Goal: Task Accomplishment & Management: Complete application form

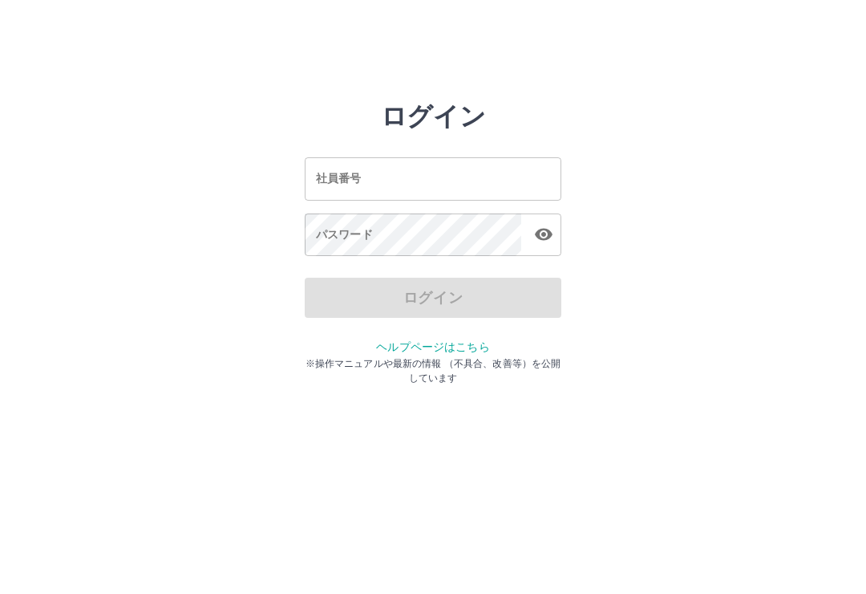
click at [355, 184] on div "社員番号 社員番号" at bounding box center [433, 178] width 257 height 43
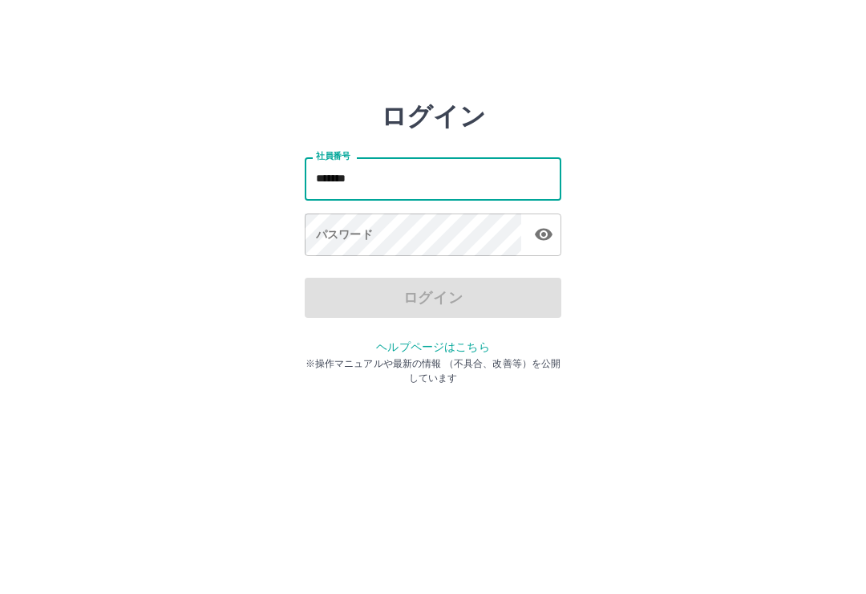
type input "*******"
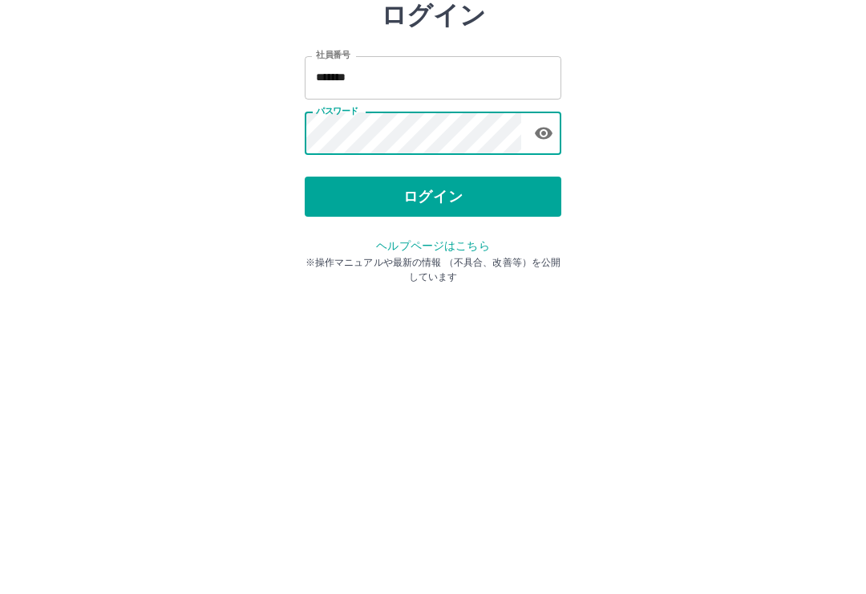
click at [457, 278] on button "ログイン" at bounding box center [433, 298] width 257 height 40
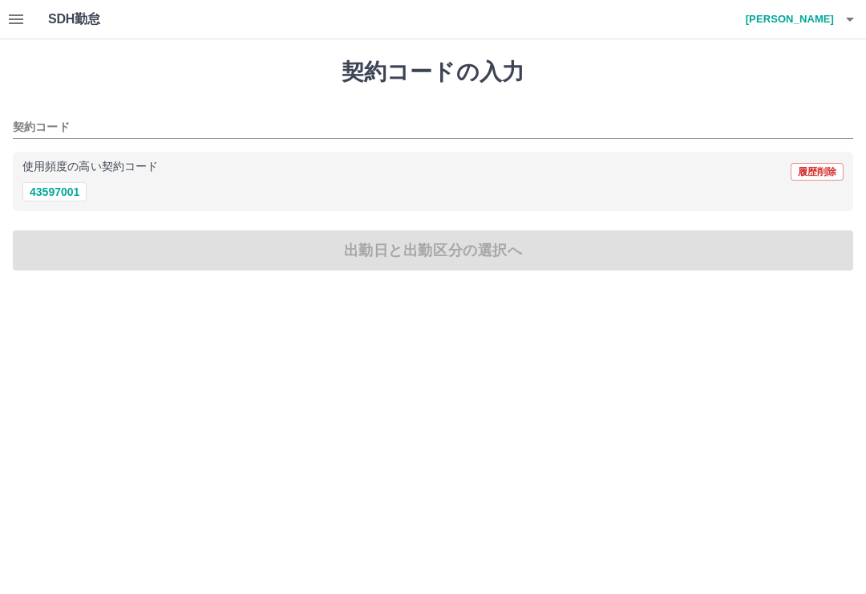
click at [58, 188] on button "43597001" at bounding box center [54, 191] width 64 height 19
type input "********"
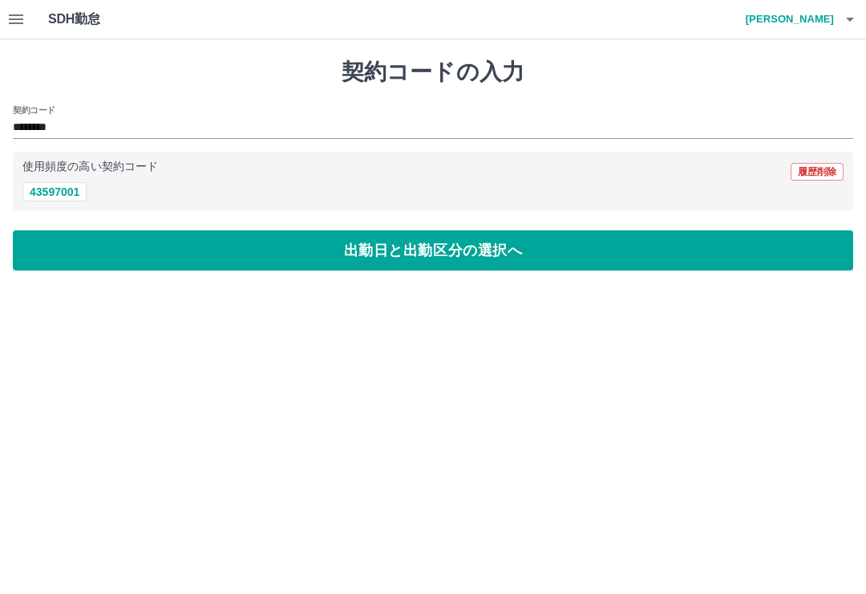
click at [424, 264] on button "出勤日と出勤区分の選択へ" at bounding box center [433, 250] width 841 height 40
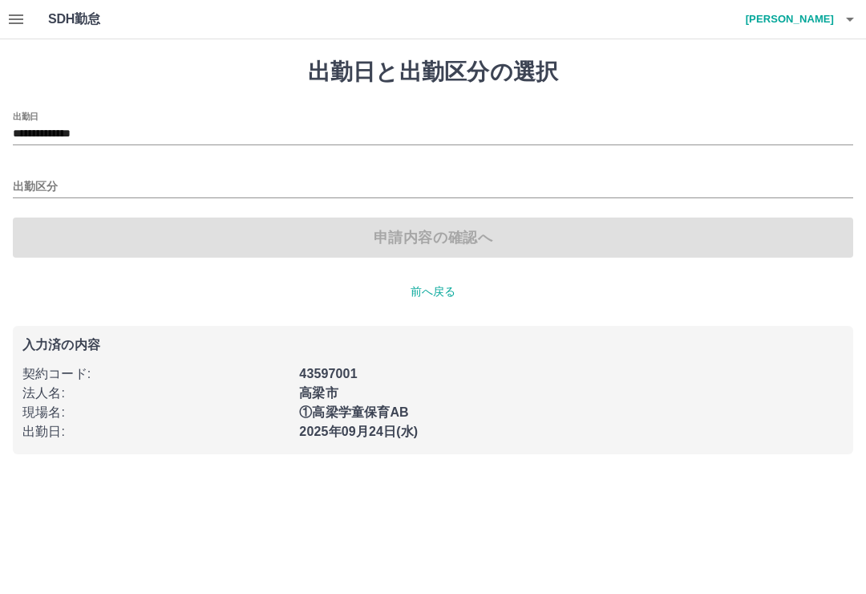
click at [110, 133] on input "**********" at bounding box center [433, 134] width 841 height 20
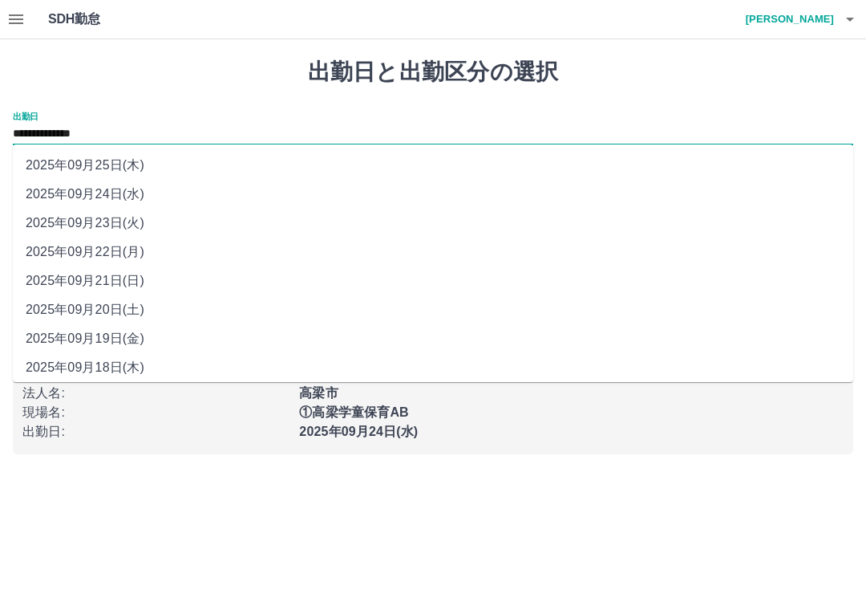
click at [144, 253] on li "2025年09月22日(月)" at bounding box center [433, 251] width 841 height 29
type input "**********"
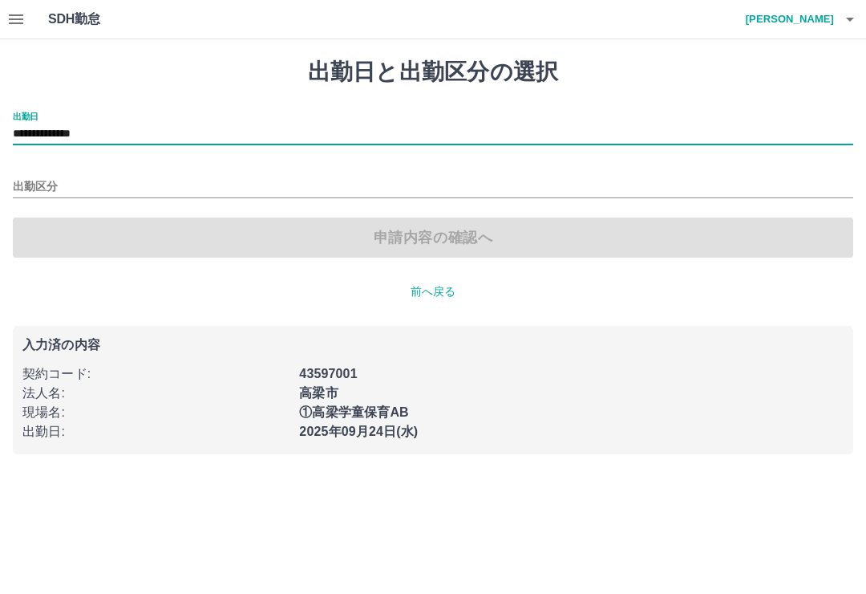
click at [46, 182] on input "出勤区分" at bounding box center [433, 187] width 841 height 20
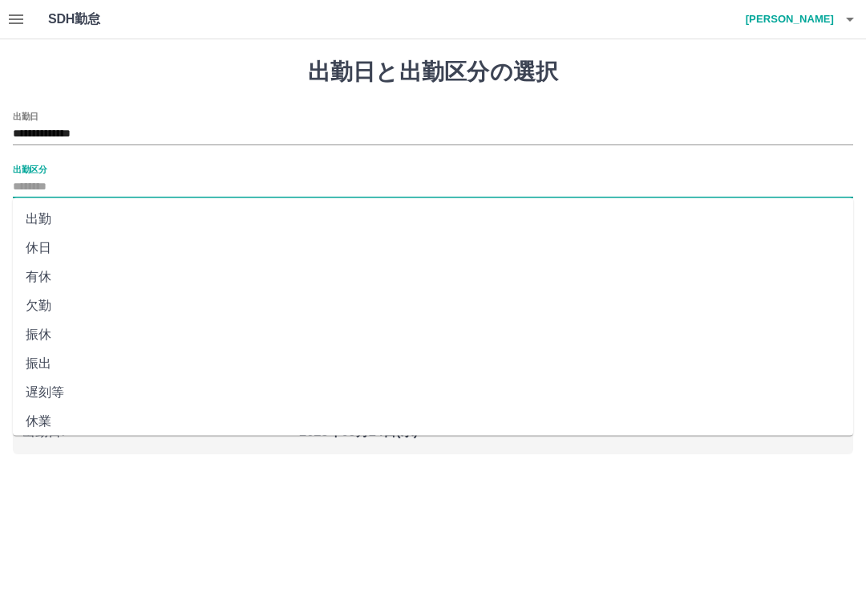
click at [46, 216] on li "出勤" at bounding box center [433, 219] width 841 height 29
type input "**"
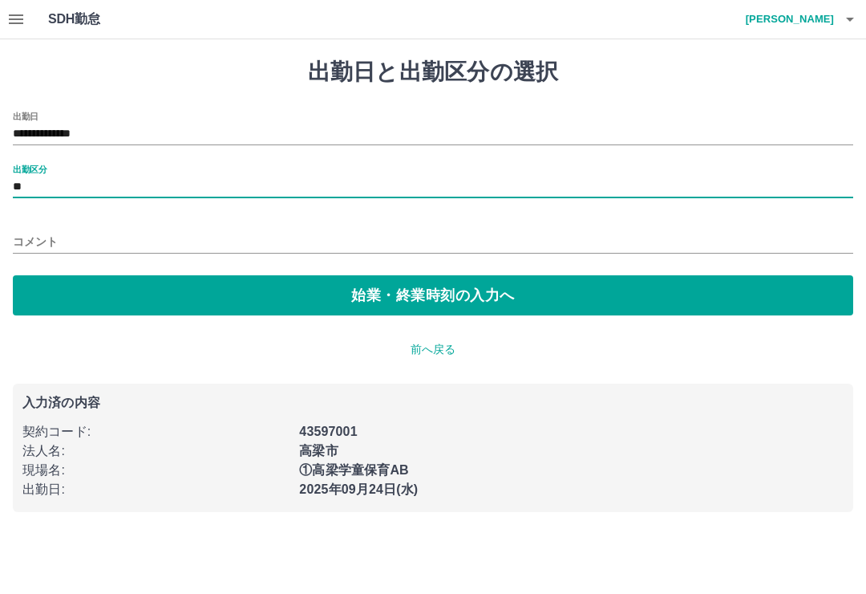
click at [446, 297] on button "始業・終業時刻の入力へ" at bounding box center [433, 295] width 841 height 40
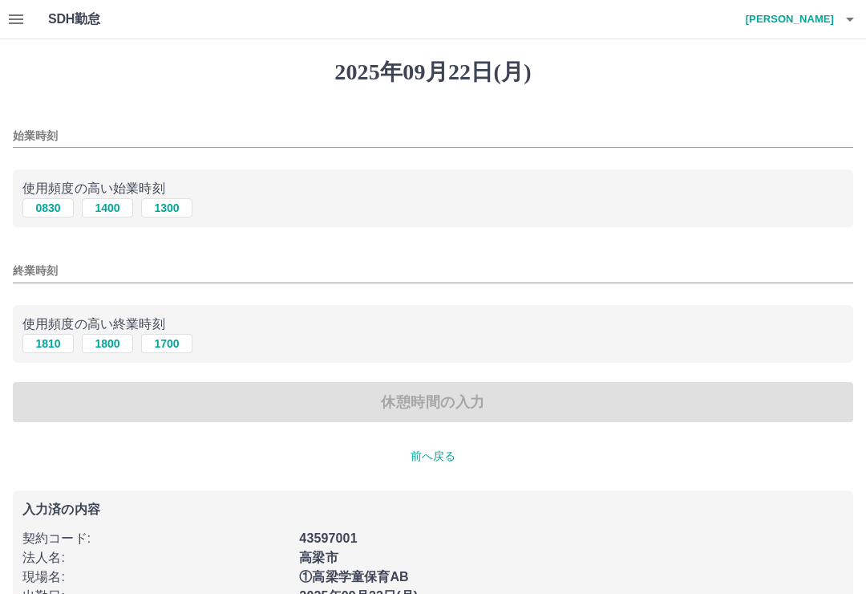
click at [186, 212] on button "1300" at bounding box center [166, 207] width 51 height 19
type input "****"
click at [110, 351] on button "1800" at bounding box center [107, 343] width 51 height 19
type input "****"
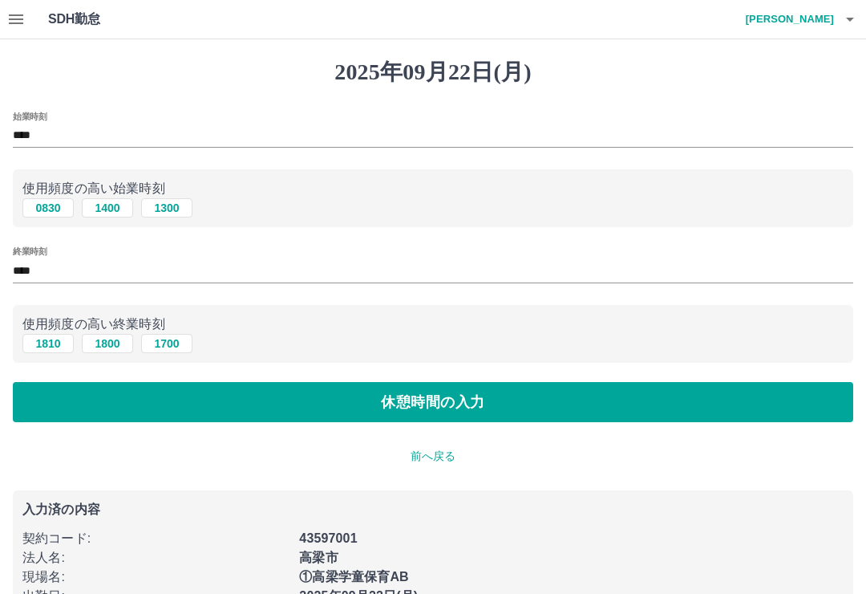
click at [468, 405] on button "休憩時間の入力" at bounding box center [433, 402] width 841 height 40
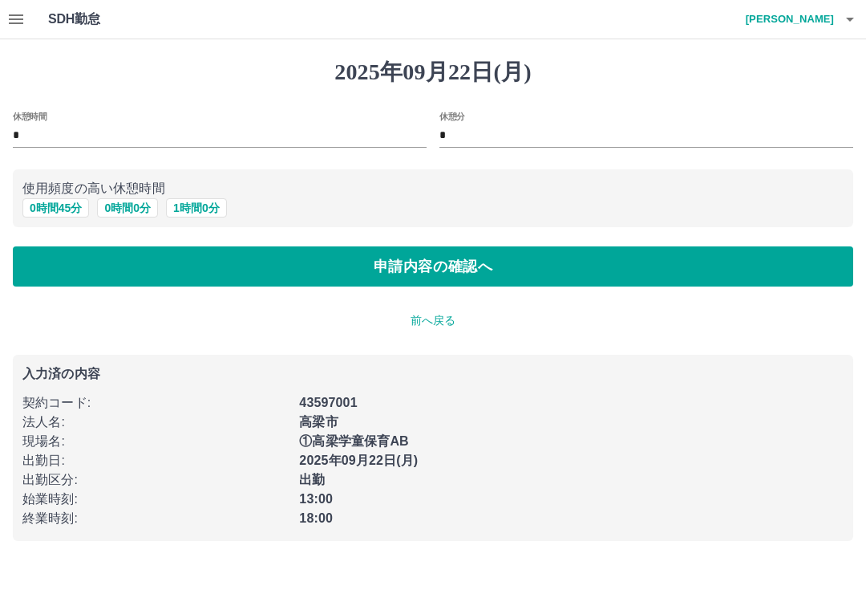
click at [136, 207] on button "0 時間 0 分" at bounding box center [127, 207] width 61 height 19
click at [462, 273] on button "申請内容の確認へ" at bounding box center [433, 266] width 841 height 40
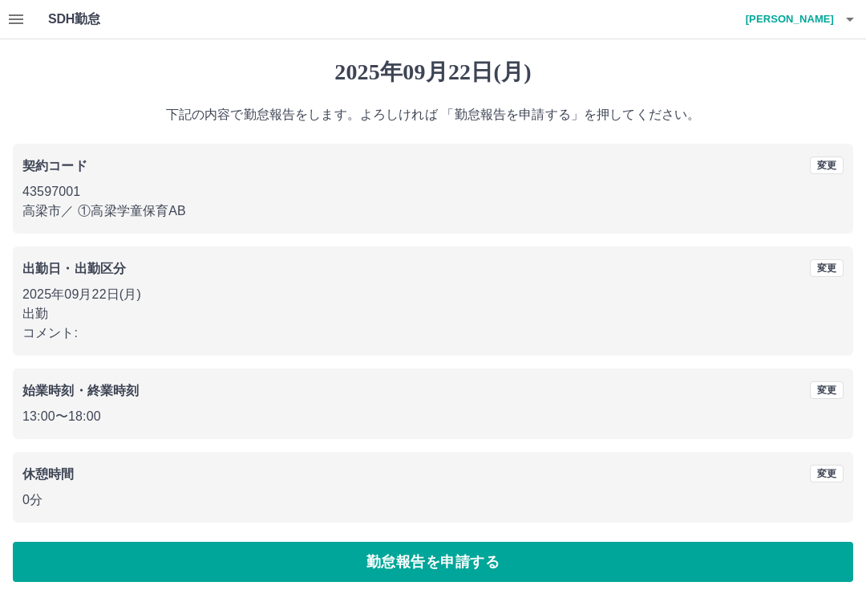
click at [476, 565] on button "勤怠報告を申請する" at bounding box center [433, 561] width 841 height 40
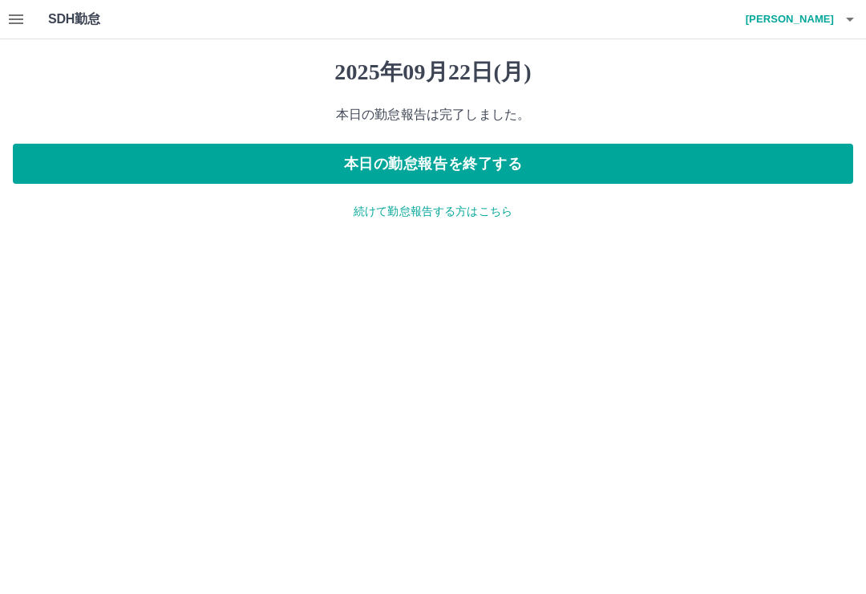
click at [30, 18] on button "button" at bounding box center [16, 19] width 32 height 39
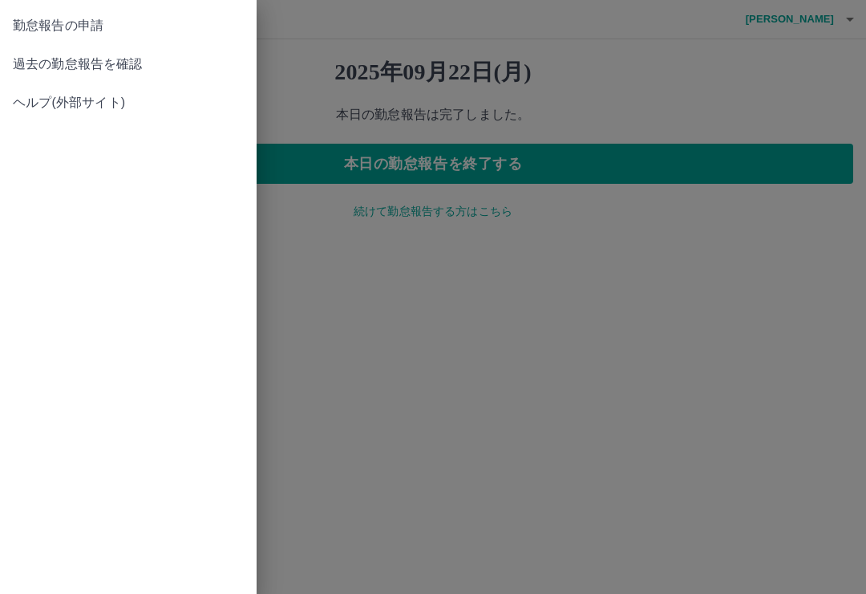
click at [129, 56] on span "過去の勤怠報告を確認" at bounding box center [128, 64] width 231 height 19
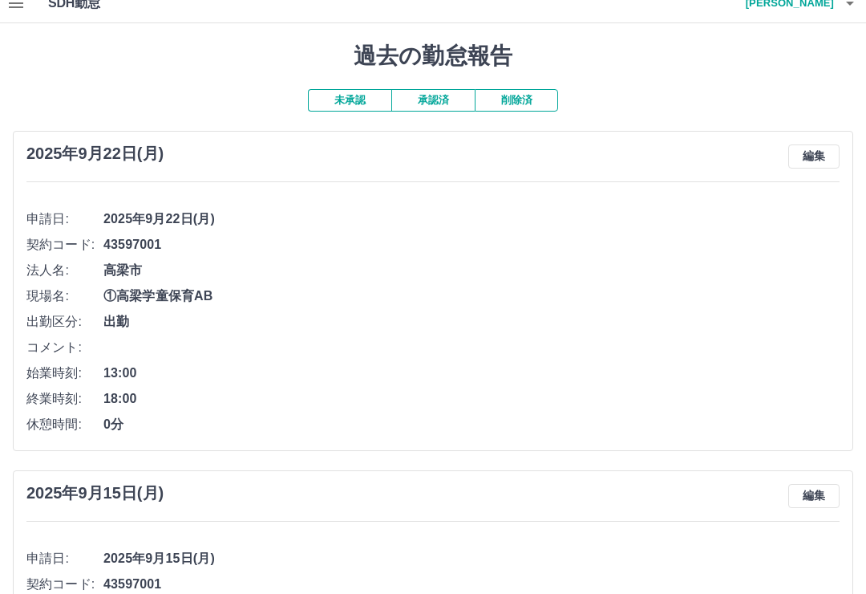
scroll to position [15, 0]
click at [354, 97] on button "未承認" at bounding box center [349, 101] width 83 height 22
click at [439, 99] on button "承認済" at bounding box center [432, 101] width 83 height 22
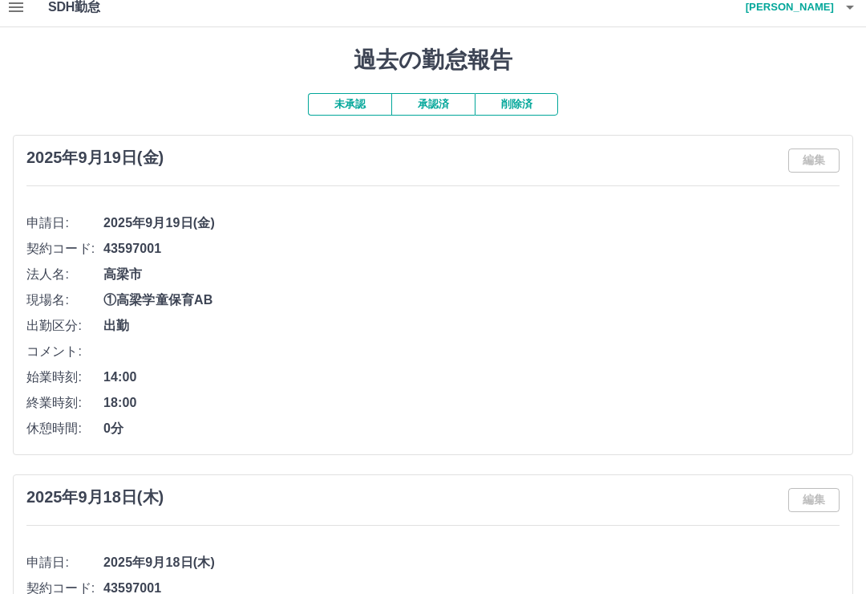
scroll to position [4, 0]
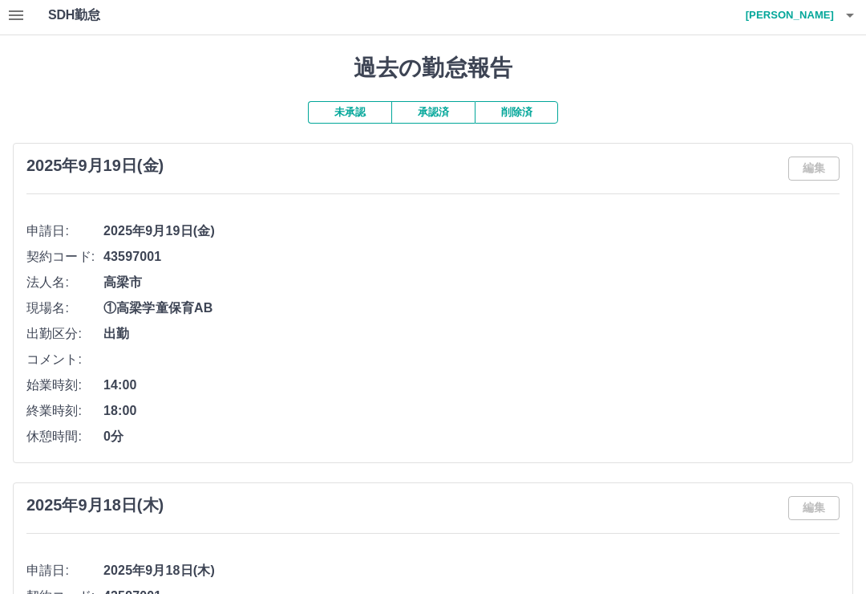
click at [443, 114] on button "承認済" at bounding box center [432, 112] width 83 height 22
click at [339, 107] on button "未承認" at bounding box center [349, 112] width 83 height 22
click at [18, 13] on icon "button" at bounding box center [15, 15] width 19 height 19
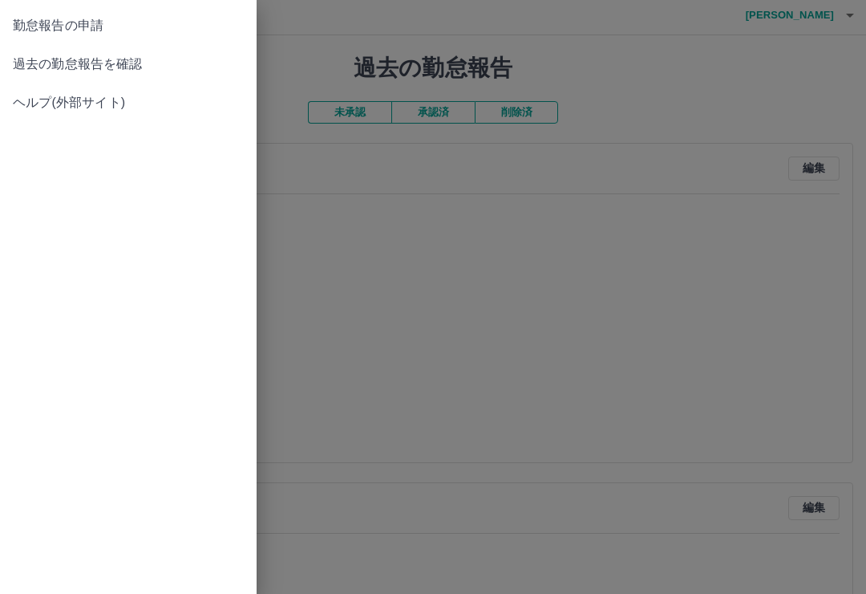
click at [87, 20] on span "勤怠報告の申請" at bounding box center [128, 25] width 231 height 19
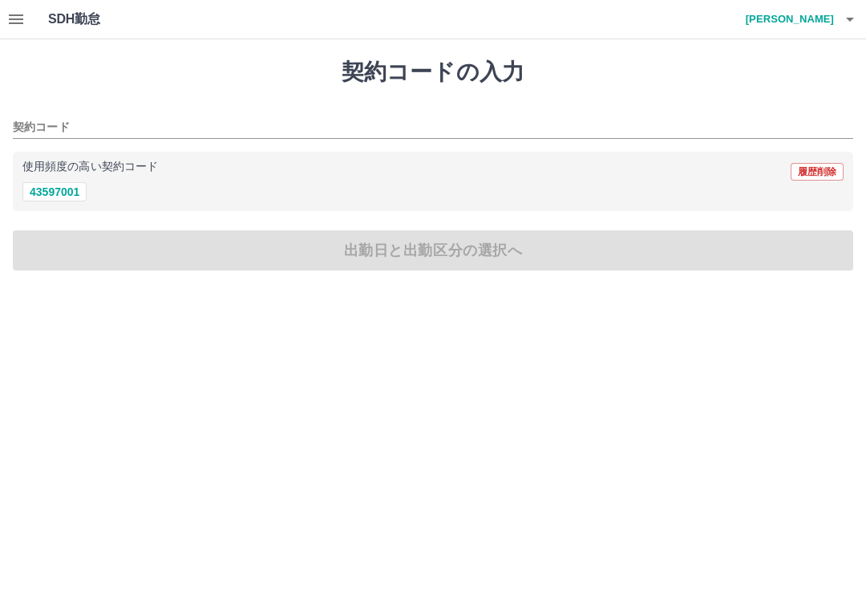
click at [808, 16] on h4 "[PERSON_NAME]" at bounding box center [786, 19] width 96 height 39
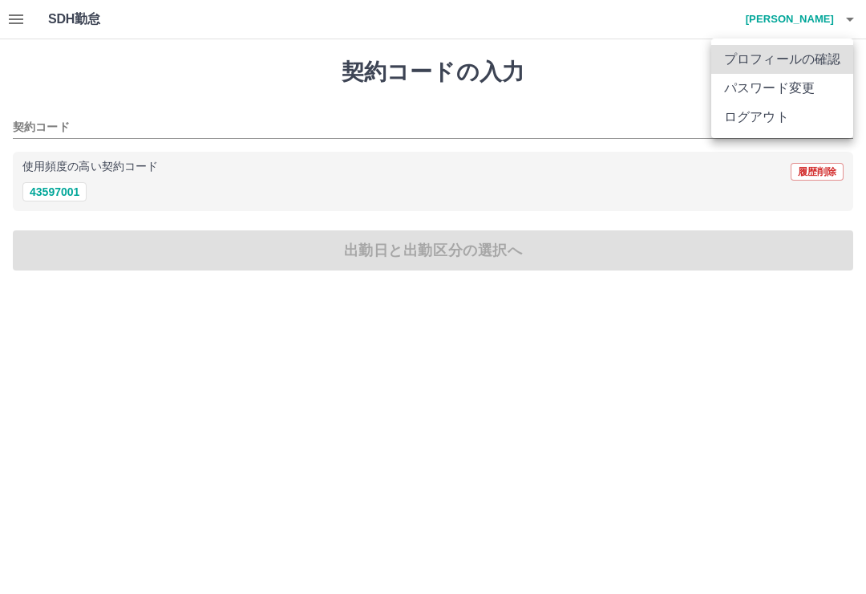
click at [765, 124] on li "ログアウト" at bounding box center [782, 117] width 142 height 29
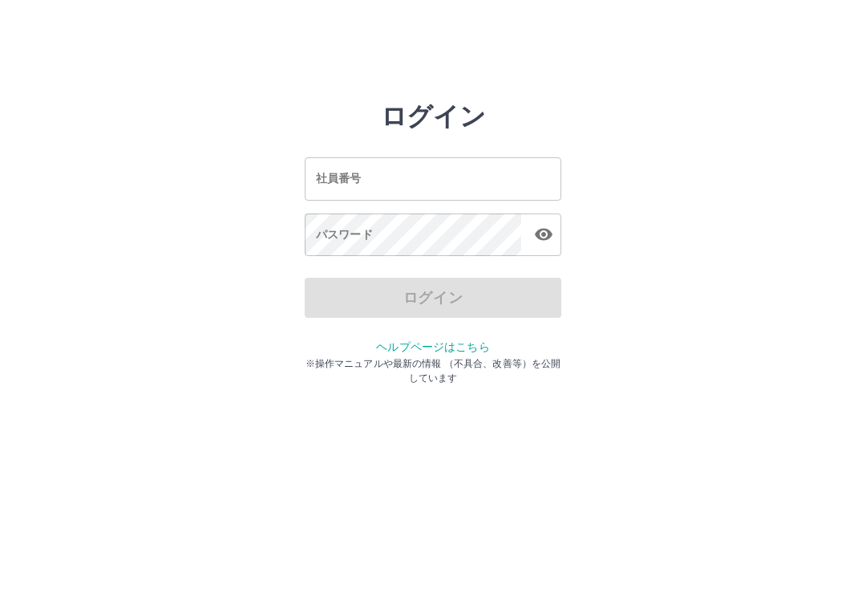
click at [408, 187] on input "社員番号" at bounding box center [433, 178] width 257 height 43
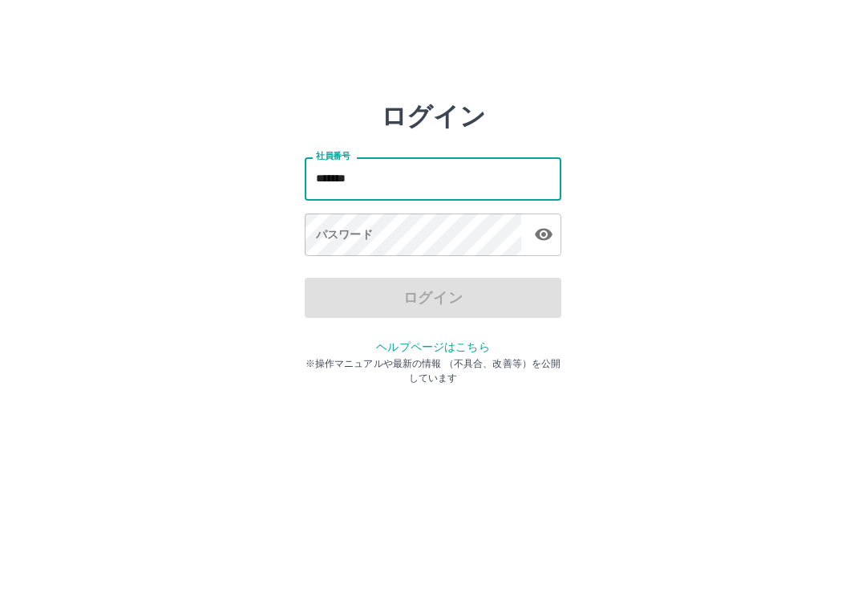
type input "*******"
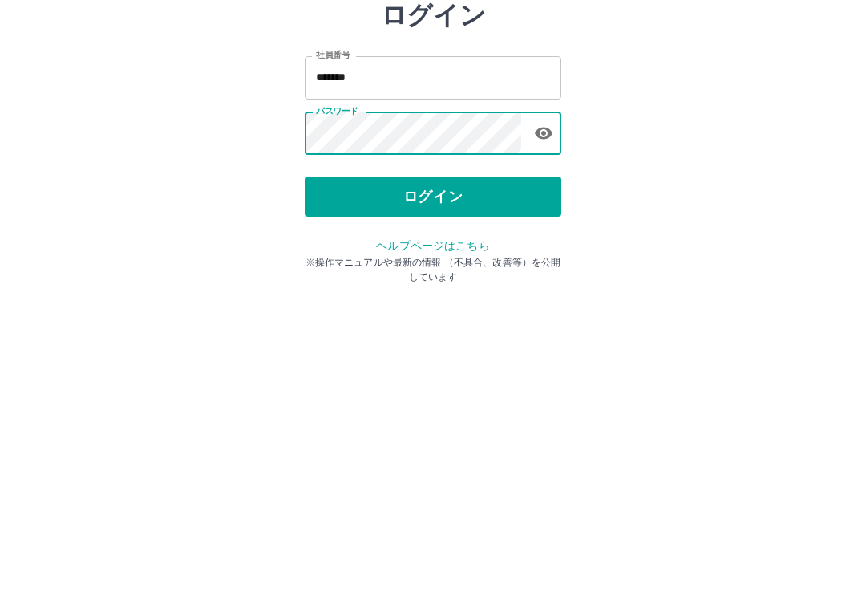
click at [451, 278] on button "ログイン" at bounding box center [433, 298] width 257 height 40
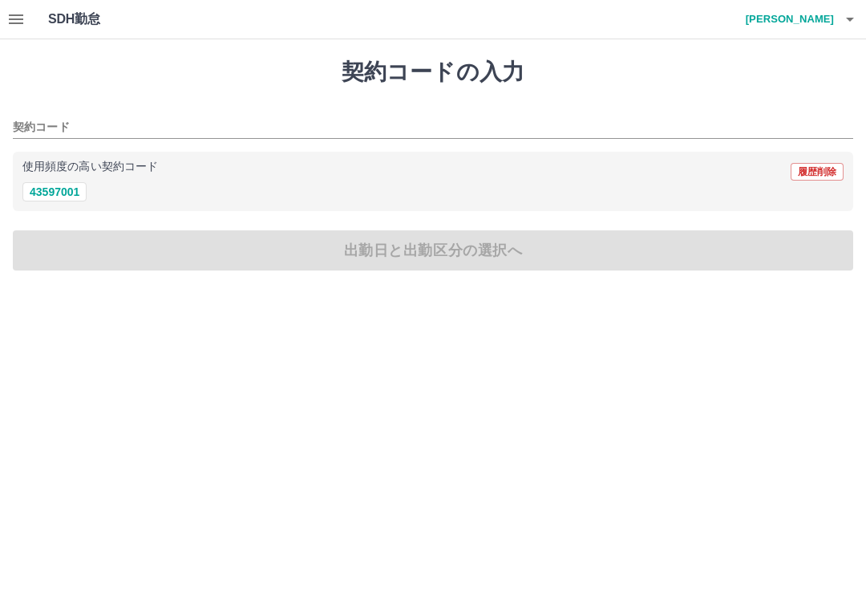
click at [22, 15] on icon "button" at bounding box center [16, 19] width 14 height 10
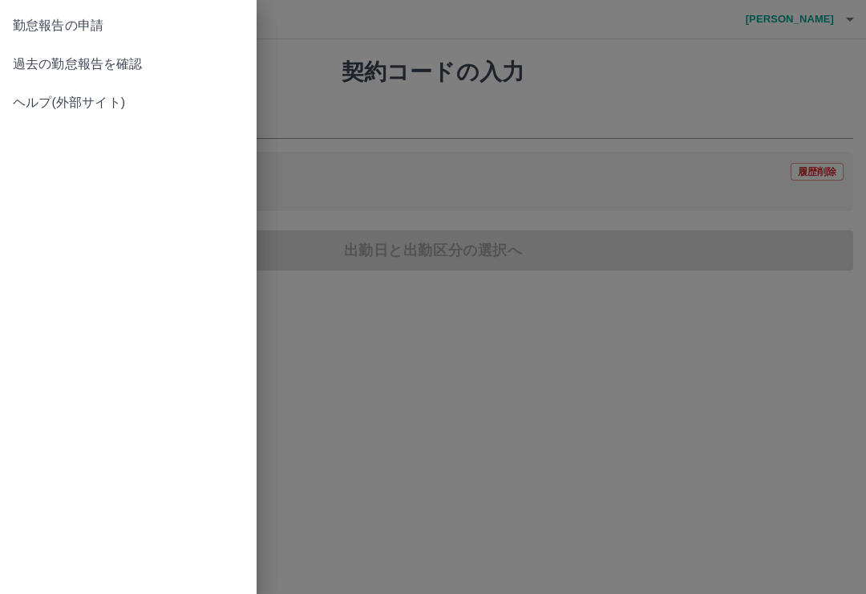
click at [146, 64] on span "過去の勤怠報告を確認" at bounding box center [128, 64] width 231 height 19
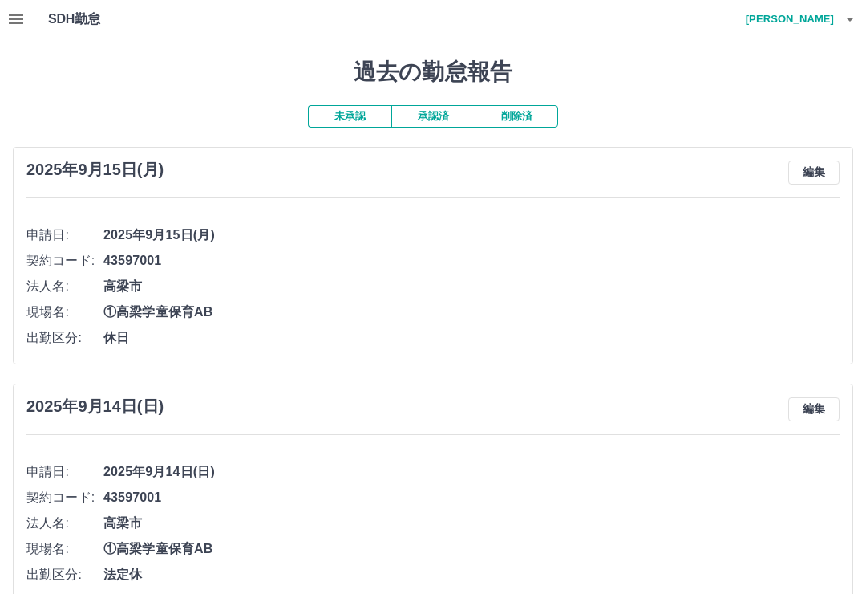
click at [437, 116] on button "承認済" at bounding box center [432, 116] width 83 height 22
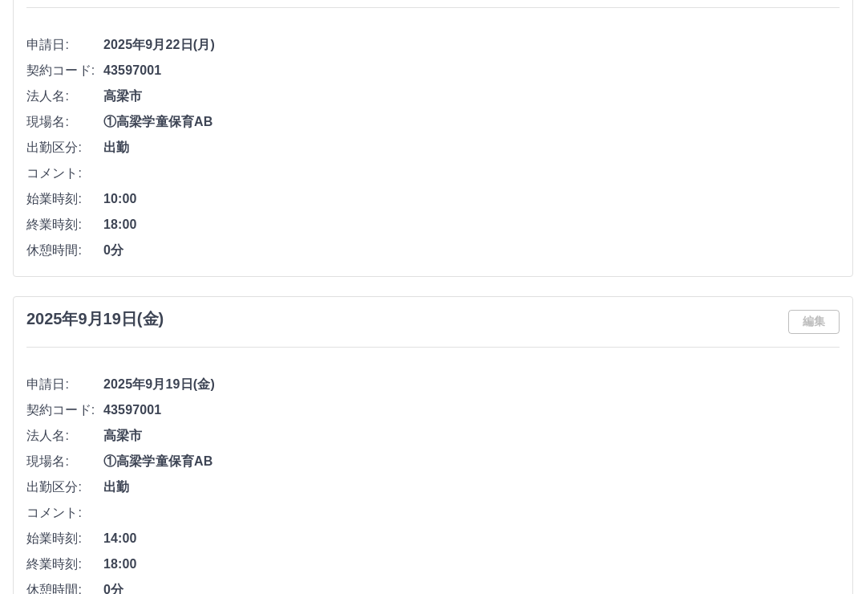
scroll to position [190, 0]
click at [92, 242] on span "休憩時間:" at bounding box center [64, 250] width 77 height 19
click at [84, 215] on span "終業時刻:" at bounding box center [64, 224] width 77 height 19
click at [109, 237] on li "休憩時間: 0分" at bounding box center [432, 250] width 813 height 26
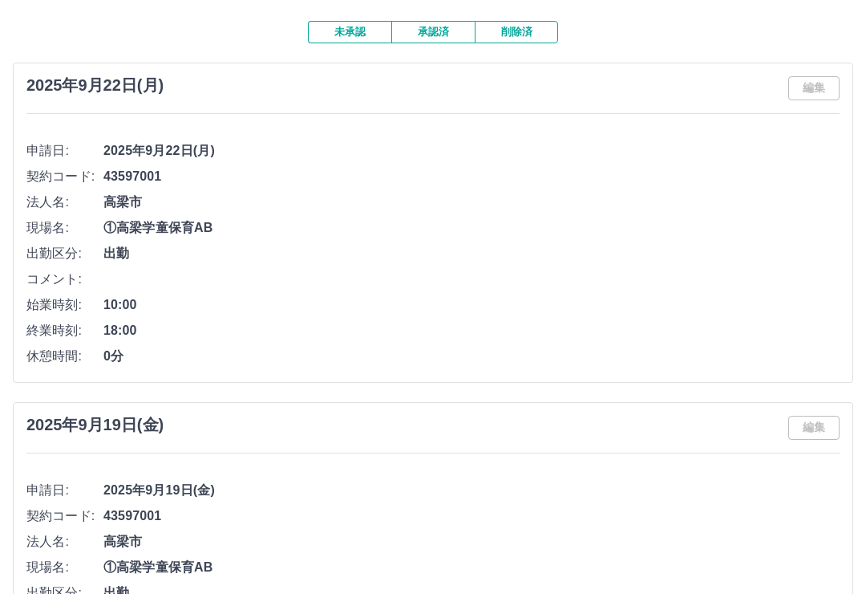
scroll to position [79, 0]
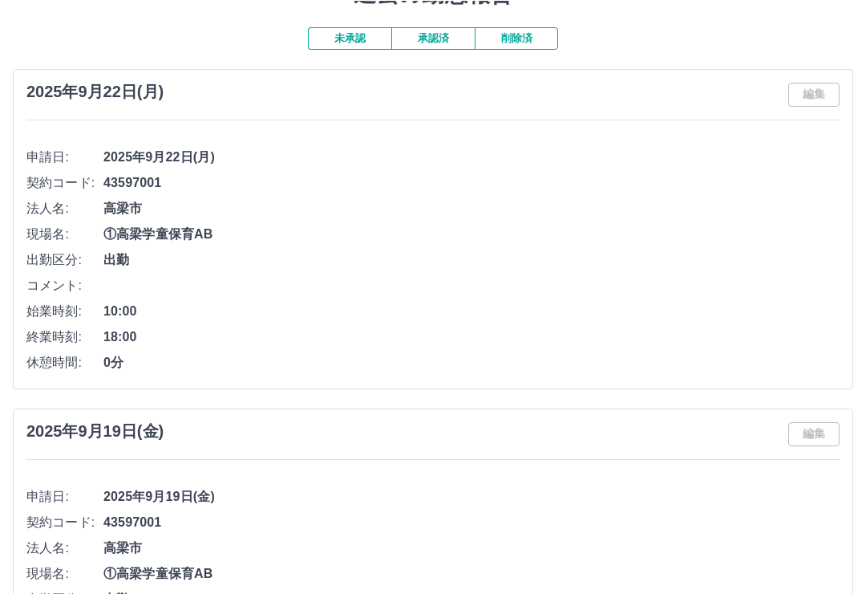
click at [835, 96] on div "編集" at bounding box center [813, 94] width 51 height 24
click at [826, 94] on div "編集" at bounding box center [813, 94] width 51 height 24
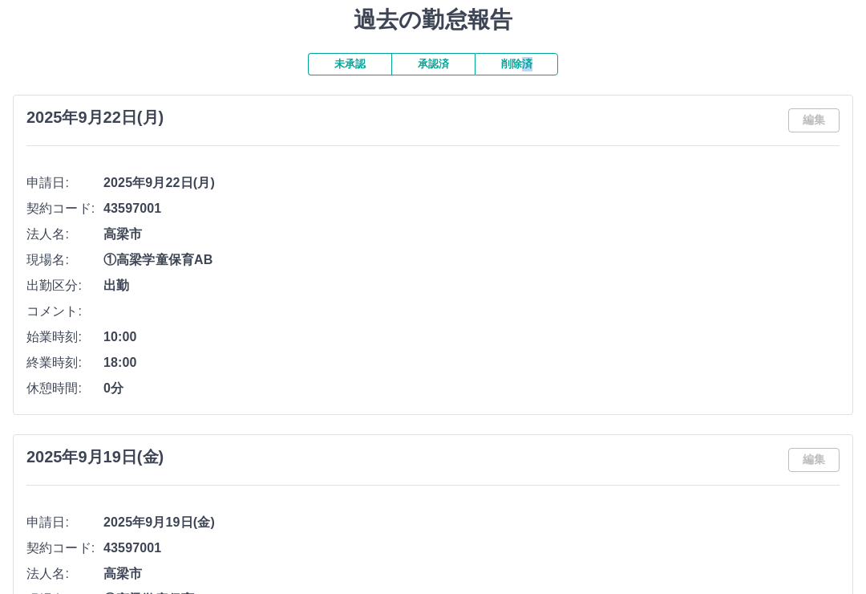
scroll to position [0, 0]
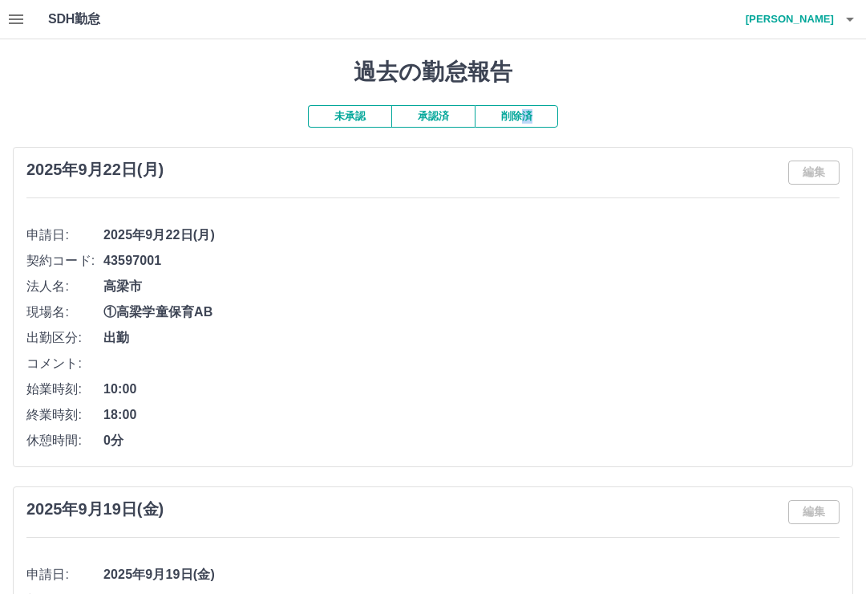
click at [438, 124] on button "承認済" at bounding box center [432, 116] width 83 height 22
click at [24, 22] on icon "button" at bounding box center [15, 19] width 19 height 19
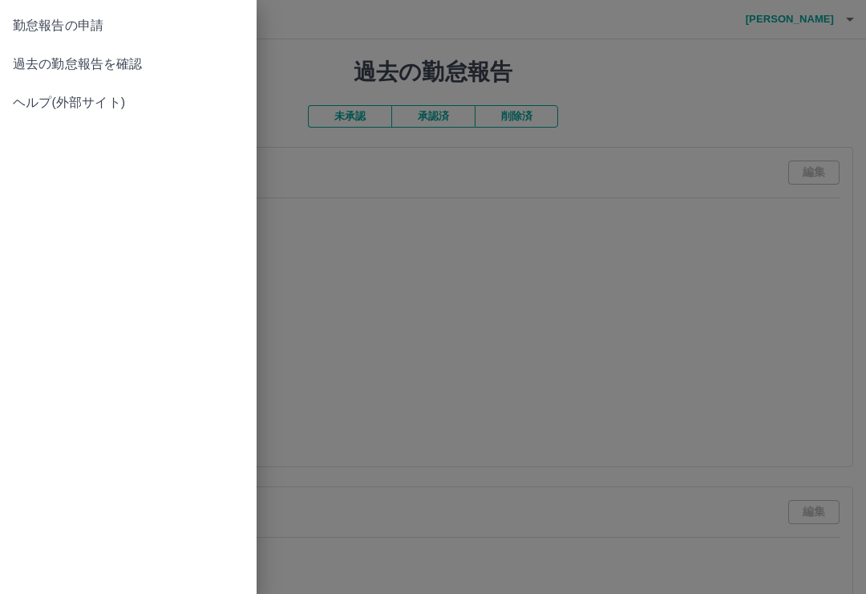
click at [82, 52] on link "過去の勤怠報告を確認" at bounding box center [128, 64] width 257 height 39
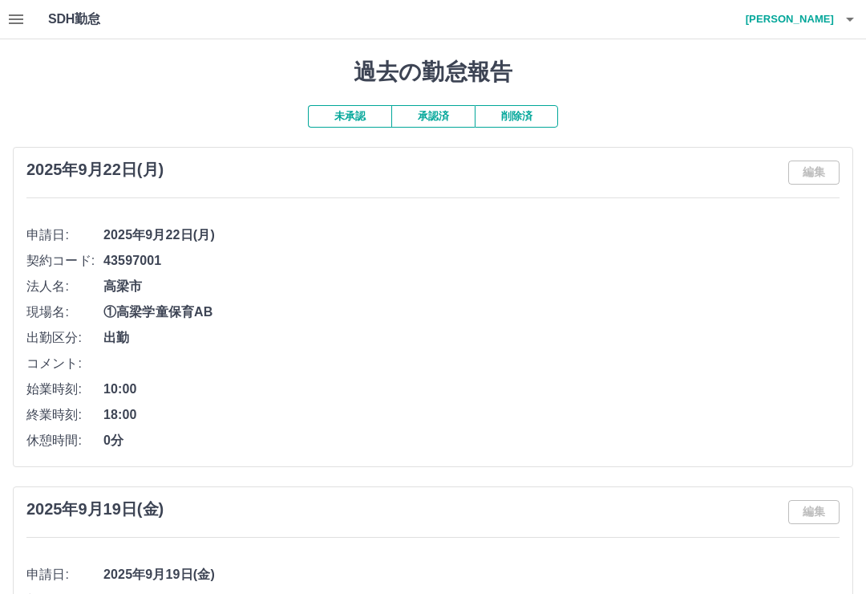
click at [821, 154] on div "2025年9月22日(月) 編集 申請日: 2025年9月22日(月) 契約コード: 43597001 法人名: 高梁市 現場名: ①高梁学童保育AB 出勤区…" at bounding box center [433, 307] width 841 height 320
click at [853, 166] on div "2025年9月22日(月) 編集 申請日: 2025年9月22日(月) 契約コード: 43597001 法人名: 高梁市 現場名: ①高梁学童保育AB 出勤区…" at bounding box center [433, 307] width 841 height 320
click at [852, 166] on div "2025年9月22日(月) 編集 申請日: 2025年9月22日(月) 契約コード: 43597001 法人名: 高梁市 現場名: ①高梁学童保育AB 出勤区…" at bounding box center [433, 307] width 841 height 320
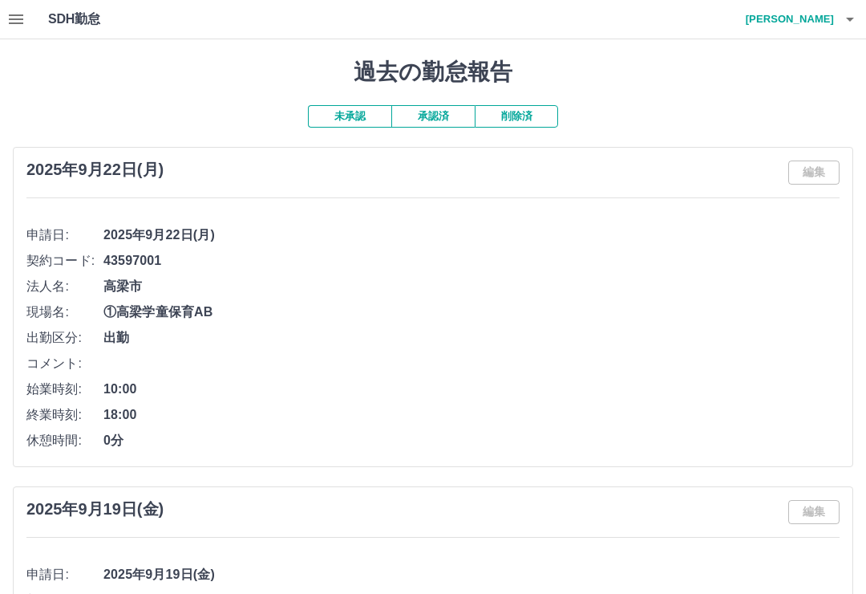
click at [838, 147] on div "2025年9月22日(月) 編集 申請日: 2025年9月22日(月) 契約コード: 43597001 法人名: 高梁市 現場名: ①高梁学童保育AB 出勤区…" at bounding box center [433, 307] width 841 height 320
click at [833, 168] on div "編集" at bounding box center [813, 172] width 51 height 24
click at [20, 14] on icon "button" at bounding box center [16, 19] width 14 height 10
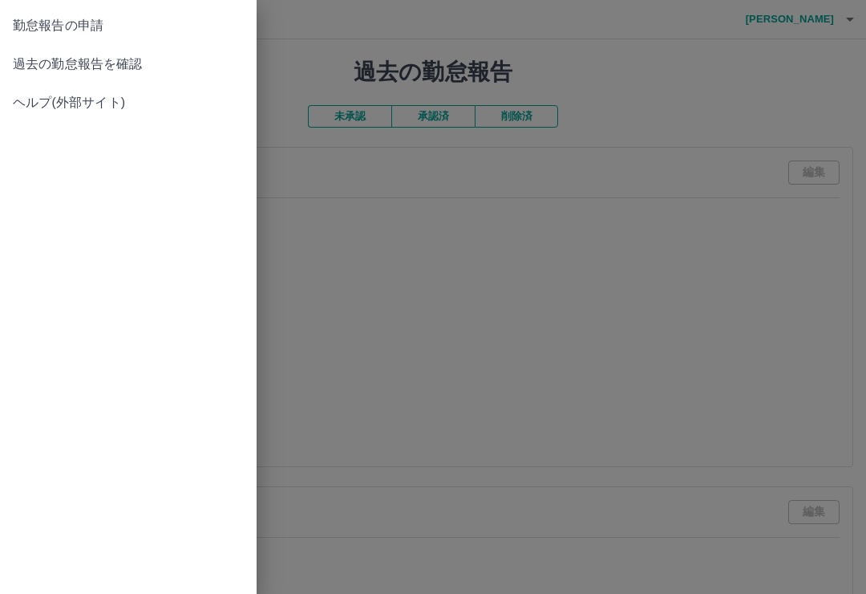
click at [124, 62] on span "過去の勤怠報告を確認" at bounding box center [128, 64] width 231 height 19
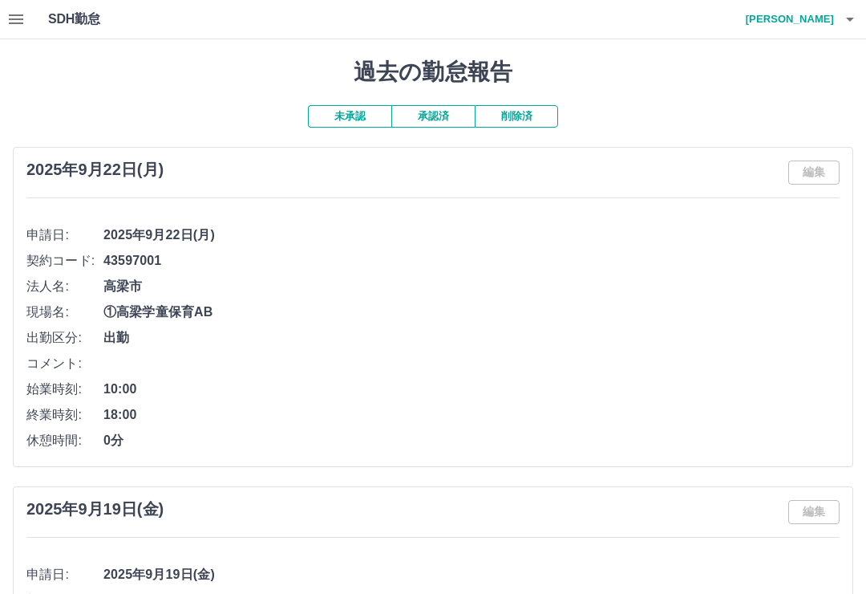
click at [22, 14] on icon "button" at bounding box center [15, 19] width 19 height 19
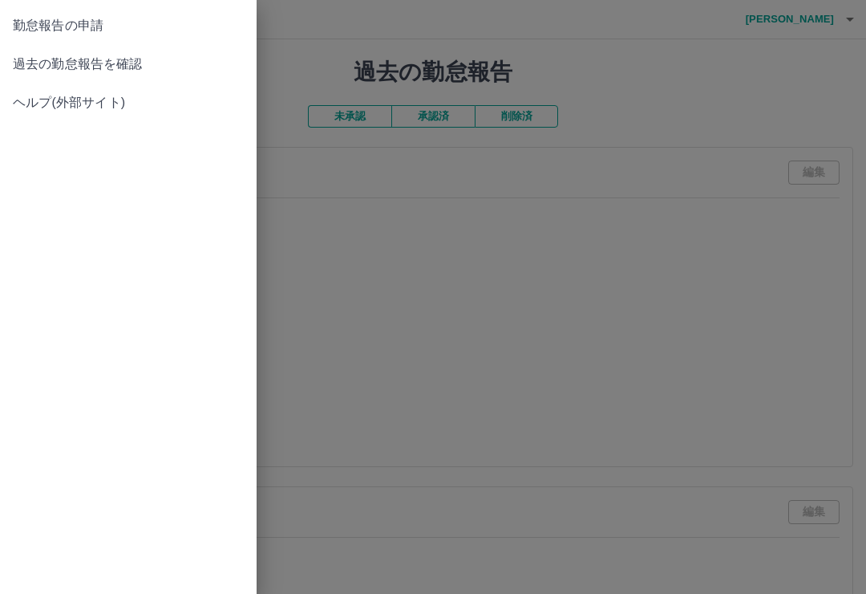
click at [131, 68] on span "過去の勤怠報告を確認" at bounding box center [128, 64] width 231 height 19
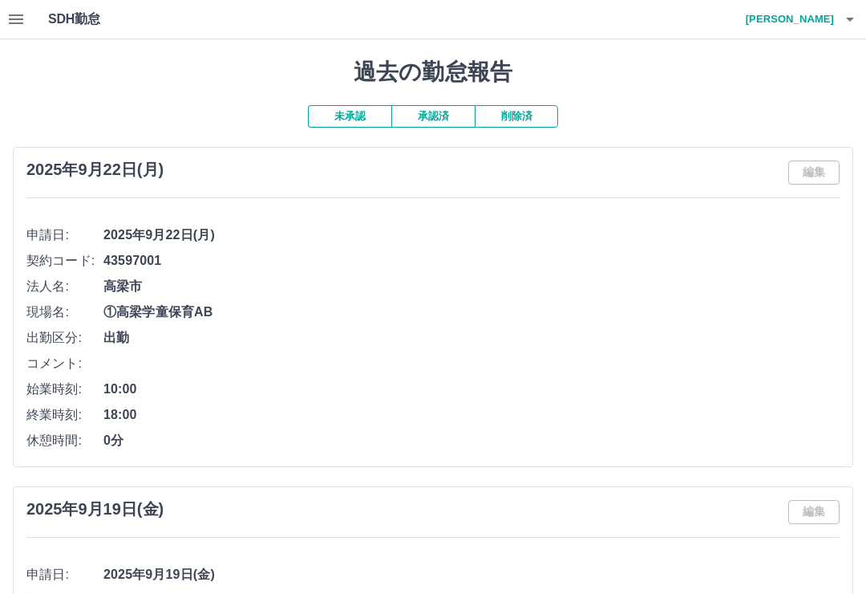
click at [830, 22] on h4 "小原　和子" at bounding box center [786, 19] width 96 height 39
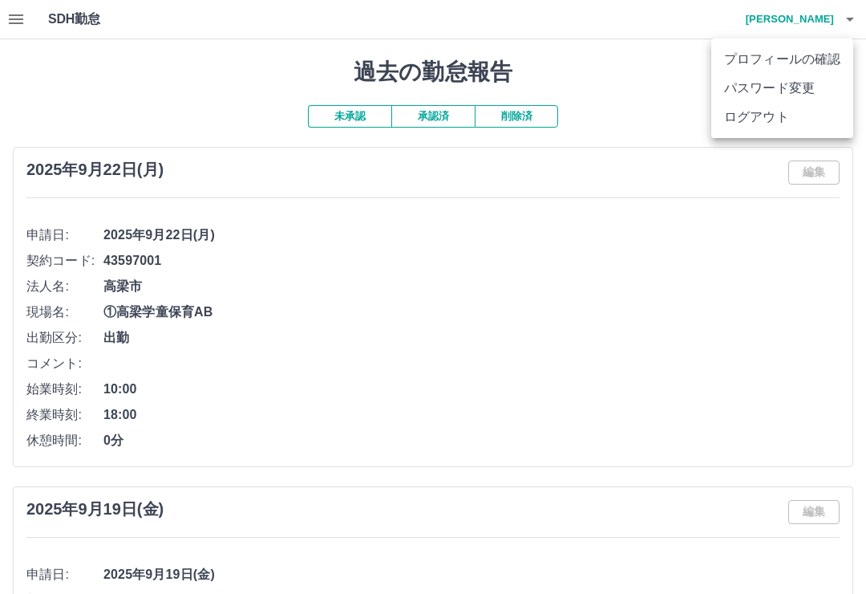
click at [768, 120] on li "ログアウト" at bounding box center [782, 117] width 142 height 29
